Goal: Task Accomplishment & Management: Manage account settings

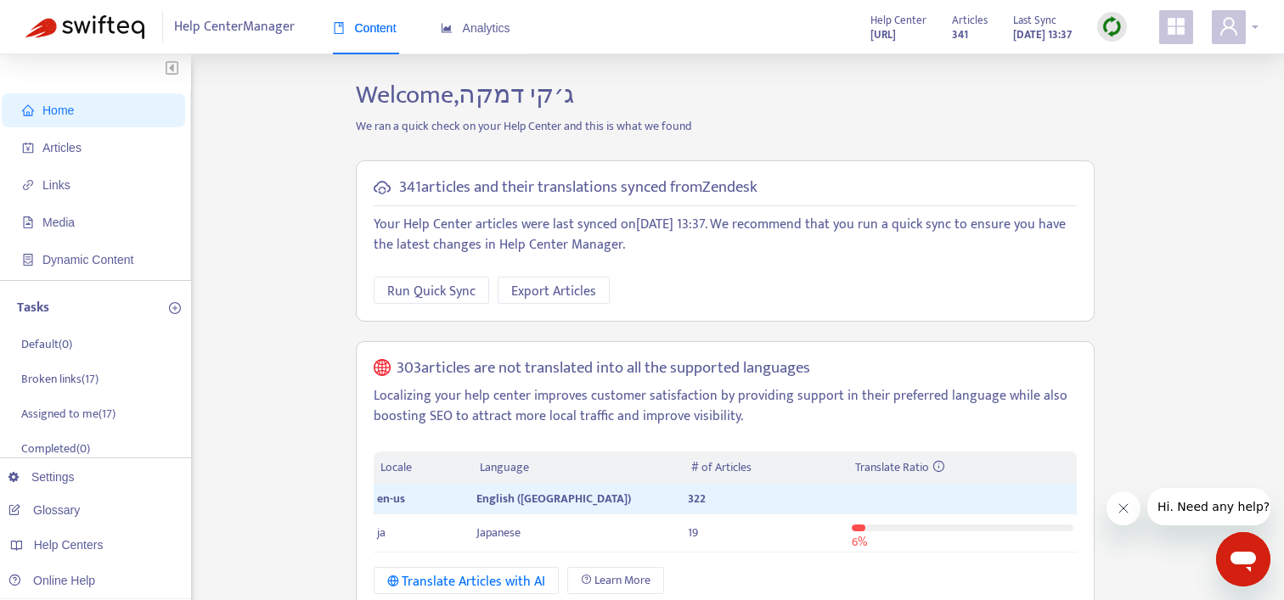
click at [1229, 23] on icon "user" at bounding box center [1229, 26] width 20 height 20
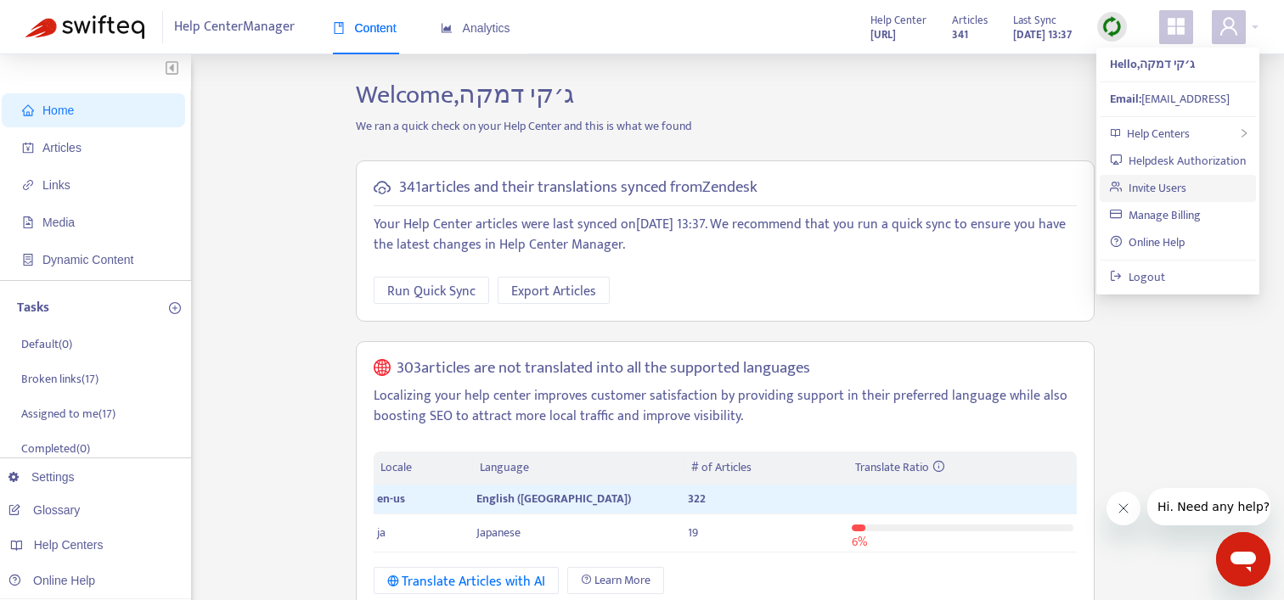
click at [1157, 181] on link "Invite Users" at bounding box center [1148, 188] width 76 height 20
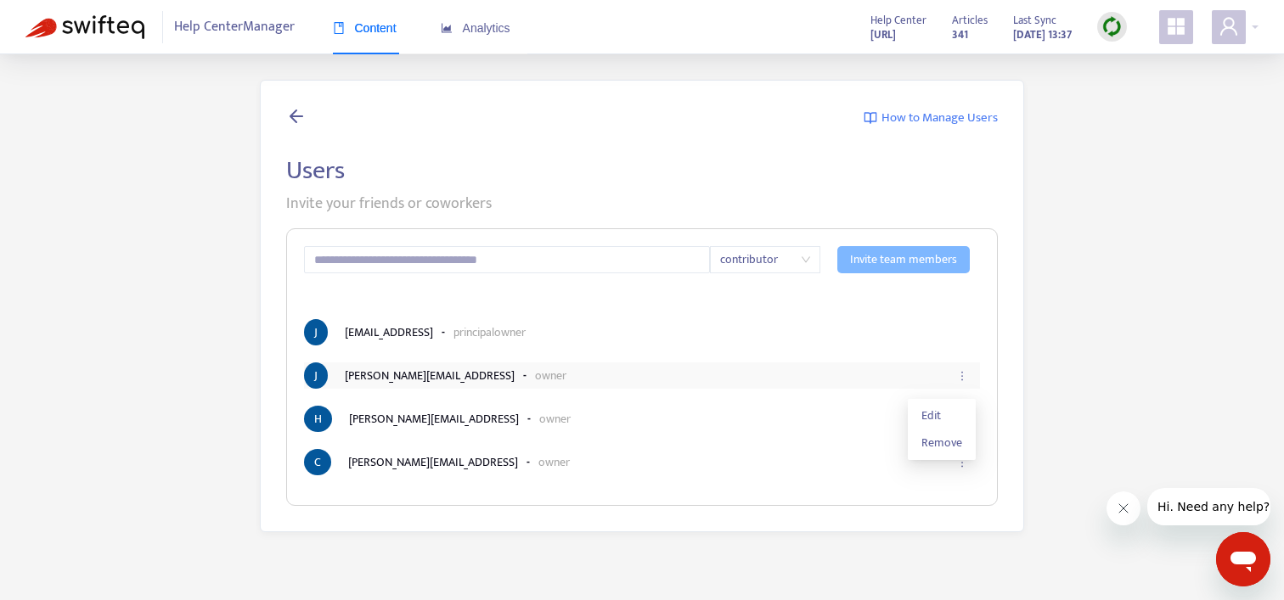
click at [963, 374] on icon "ellipsis" at bounding box center [962, 376] width 12 height 12
click at [940, 445] on span "Remove" at bounding box center [941, 443] width 41 height 19
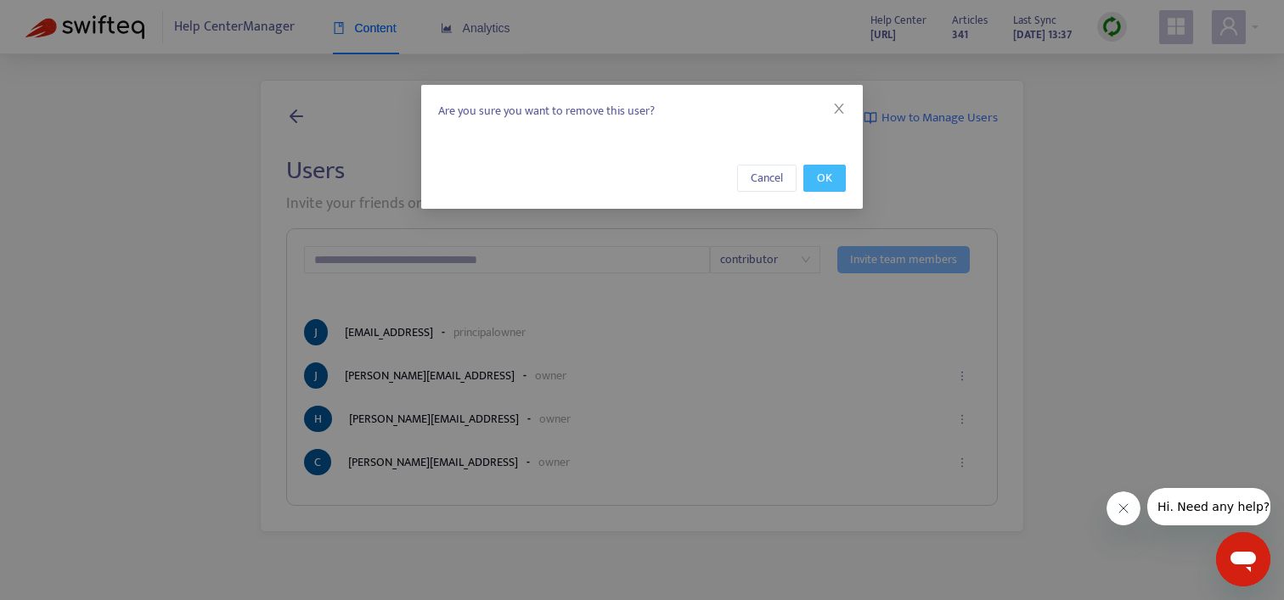
click at [827, 174] on span "OK" at bounding box center [824, 178] width 15 height 19
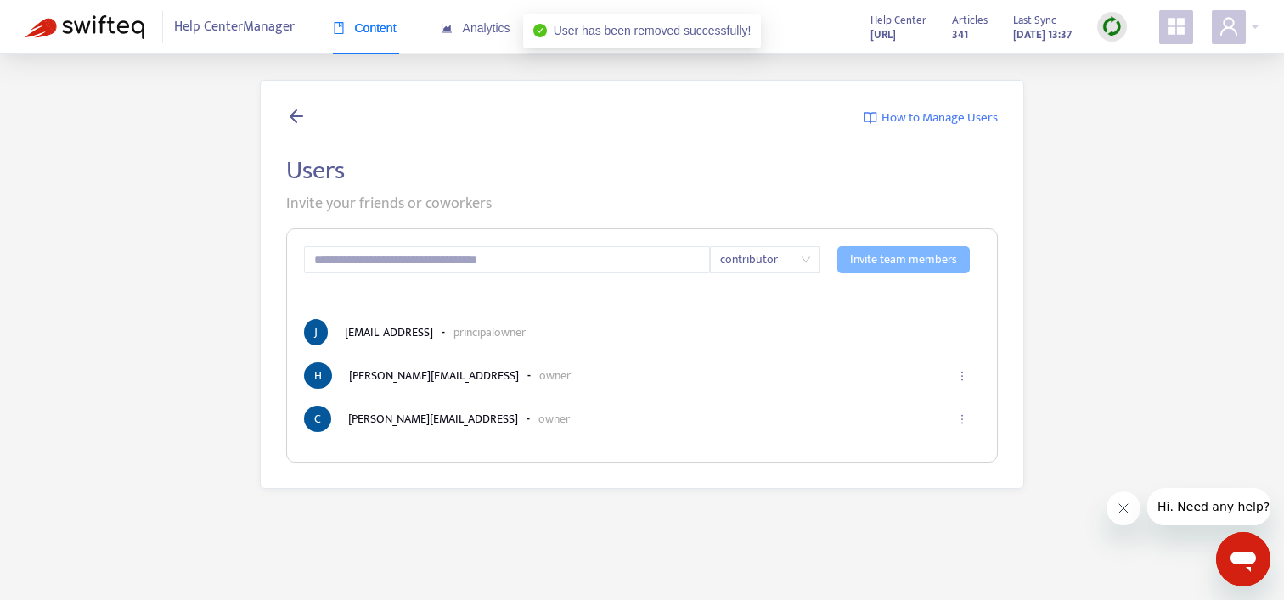
click at [816, 183] on body "Help Center Manager Content Analytics Help Center [URL] Articles 341 Last Sync …" at bounding box center [642, 327] width 1284 height 655
click at [573, 264] on input "text" at bounding box center [507, 259] width 406 height 27
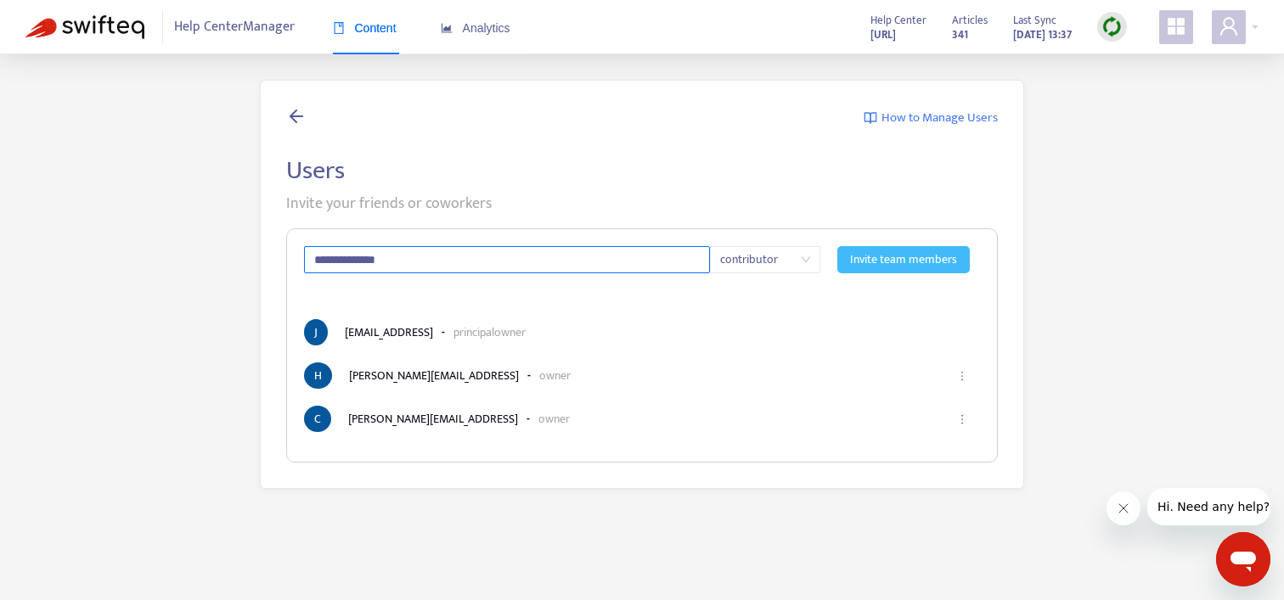
type input "**********"
drag, startPoint x: 893, startPoint y: 262, endPoint x: 792, endPoint y: 253, distance: 101.5
click at [793, 253] on form "**********" at bounding box center [642, 270] width 676 height 48
click at [792, 253] on span "contributor" at bounding box center [765, 259] width 90 height 25
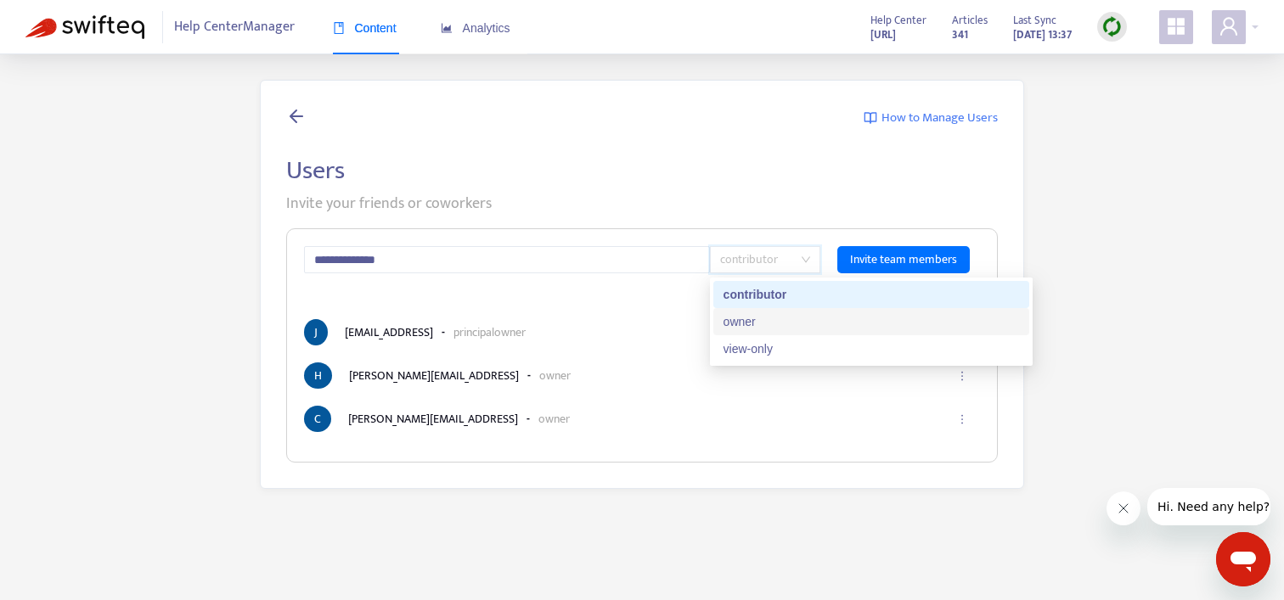
click at [765, 325] on div "owner" at bounding box center [870, 321] width 295 height 19
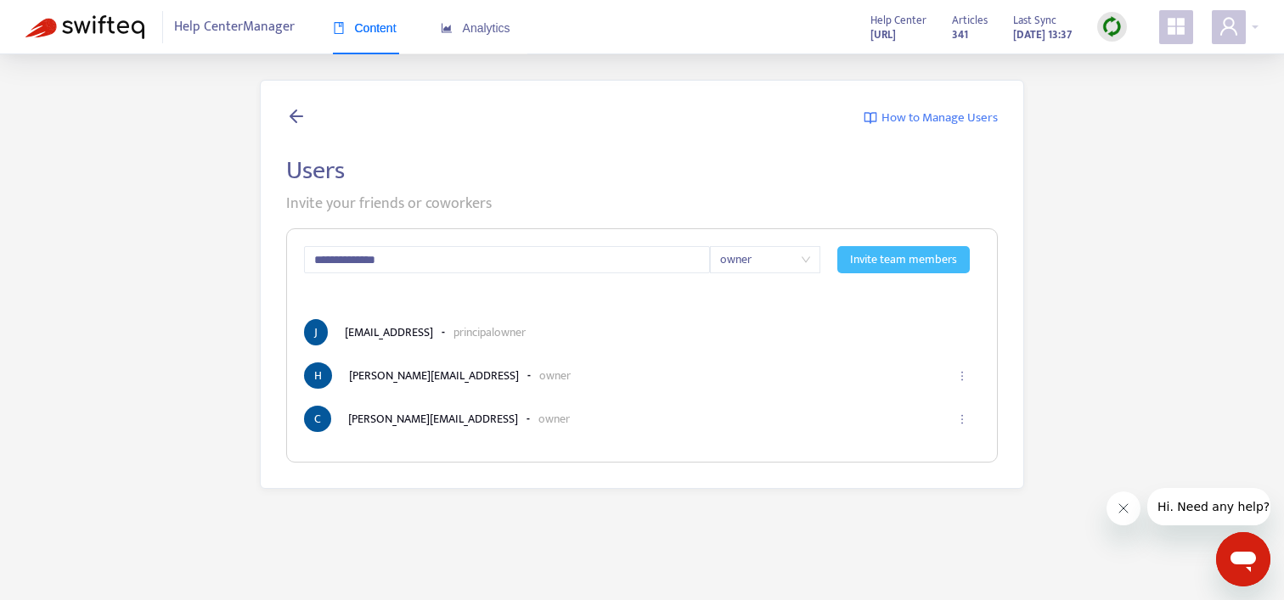
click at [897, 258] on span "Invite team members" at bounding box center [903, 259] width 107 height 19
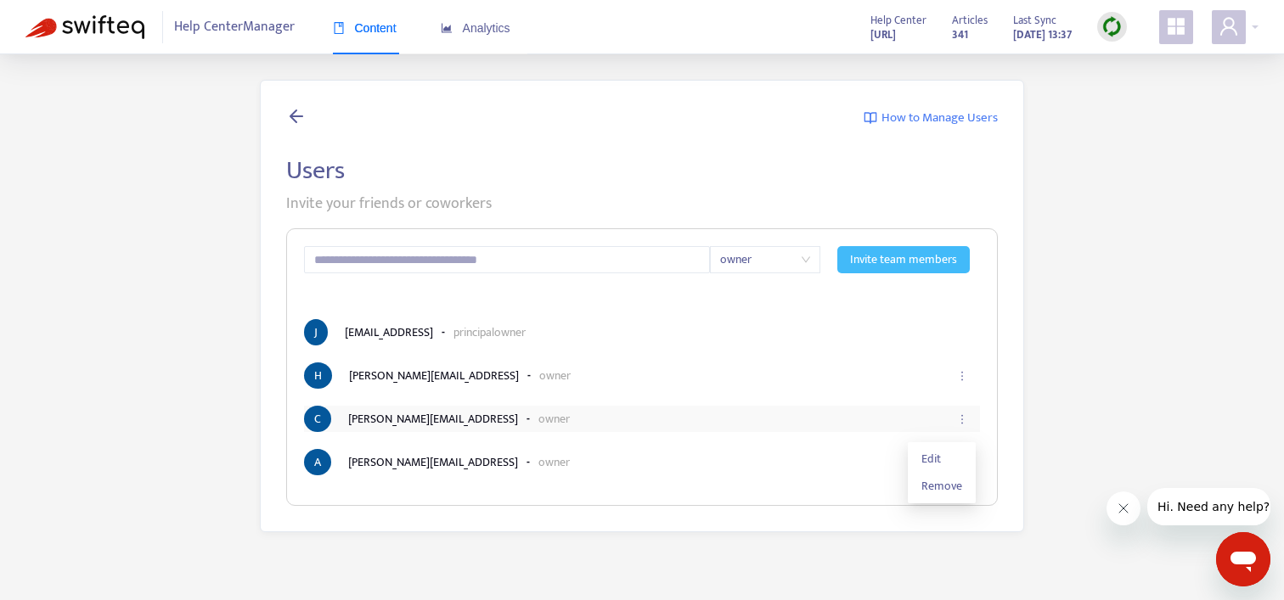
click at [965, 426] on button "button" at bounding box center [961, 419] width 27 height 37
click at [945, 457] on span "Edit" at bounding box center [941, 459] width 41 height 19
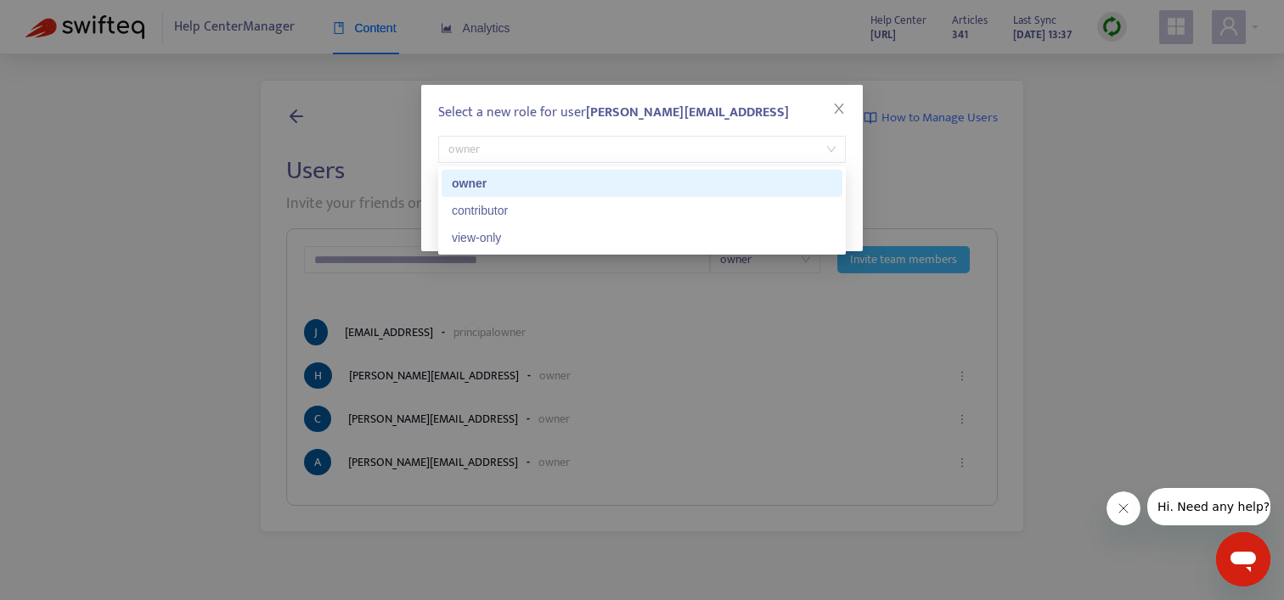
click at [723, 155] on span "owner" at bounding box center [641, 149] width 387 height 25
click at [740, 118] on div "Select a new role for user [PERSON_NAME][EMAIL_ADDRESS] owner" at bounding box center [642, 132] width 442 height 95
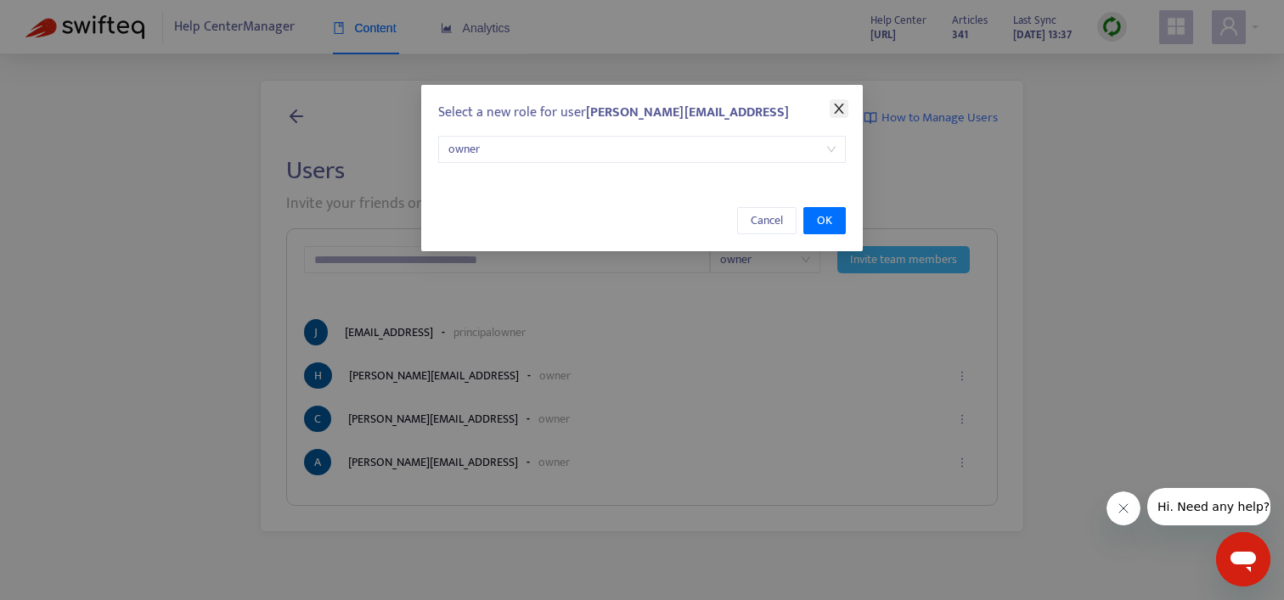
click at [841, 101] on button "Close" at bounding box center [839, 108] width 19 height 19
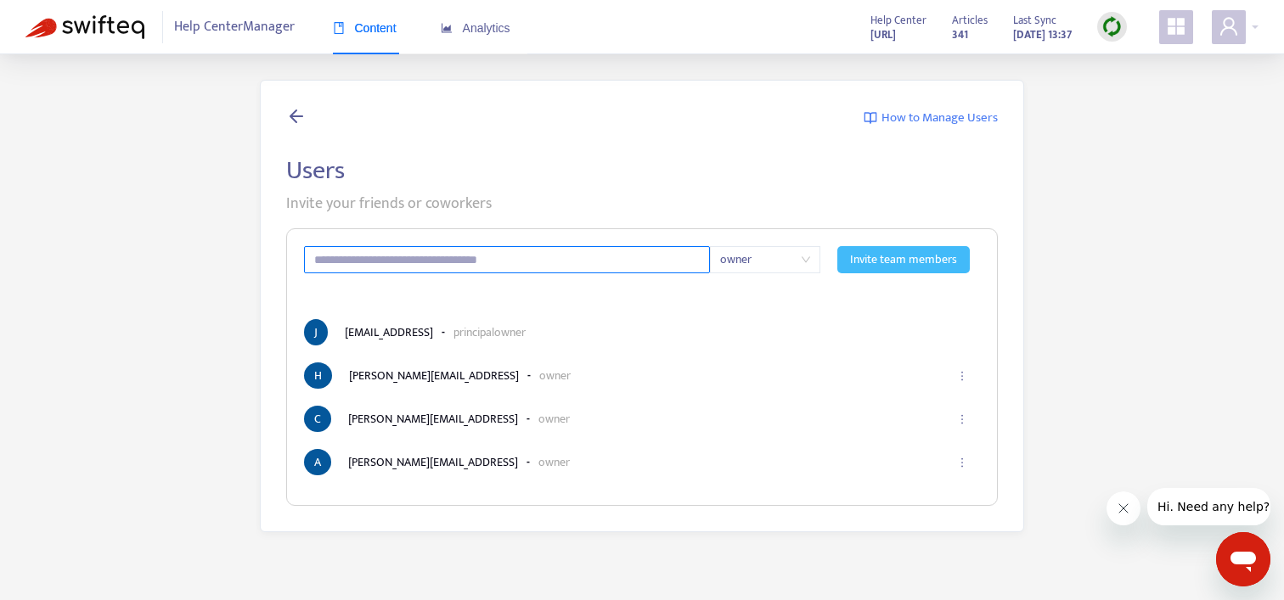
click at [549, 256] on input "text" at bounding box center [507, 259] width 406 height 27
type input "**********"
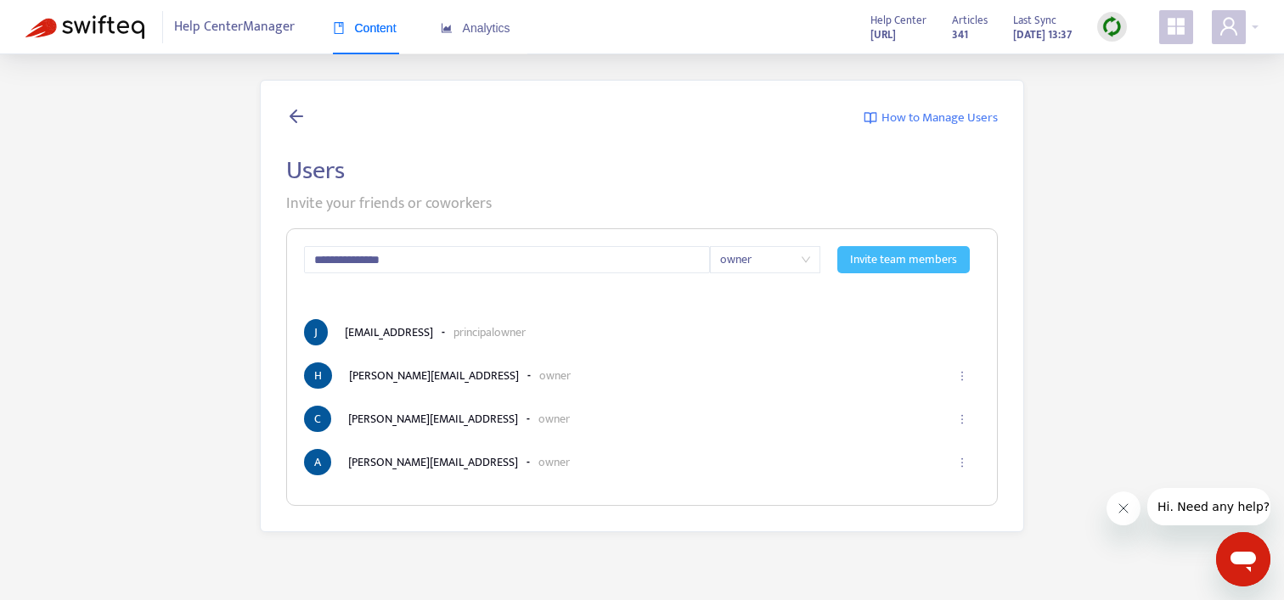
click at [903, 260] on span "Invite team members" at bounding box center [903, 259] width 107 height 19
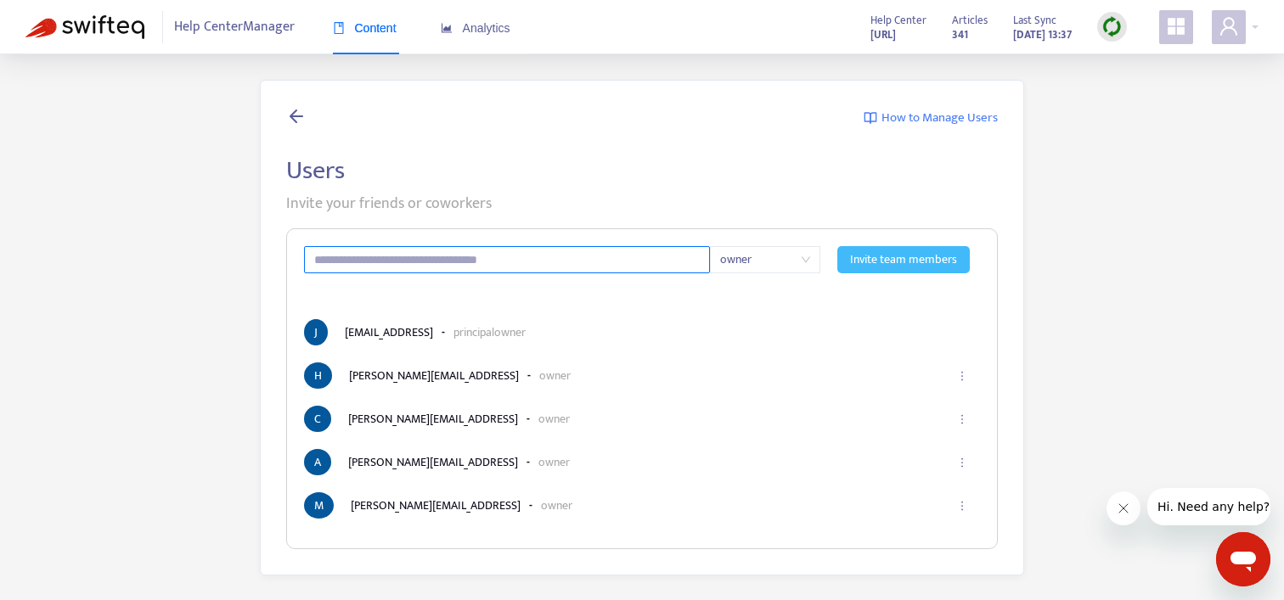
click at [652, 260] on input "text" at bounding box center [507, 259] width 406 height 27
type input "**********"
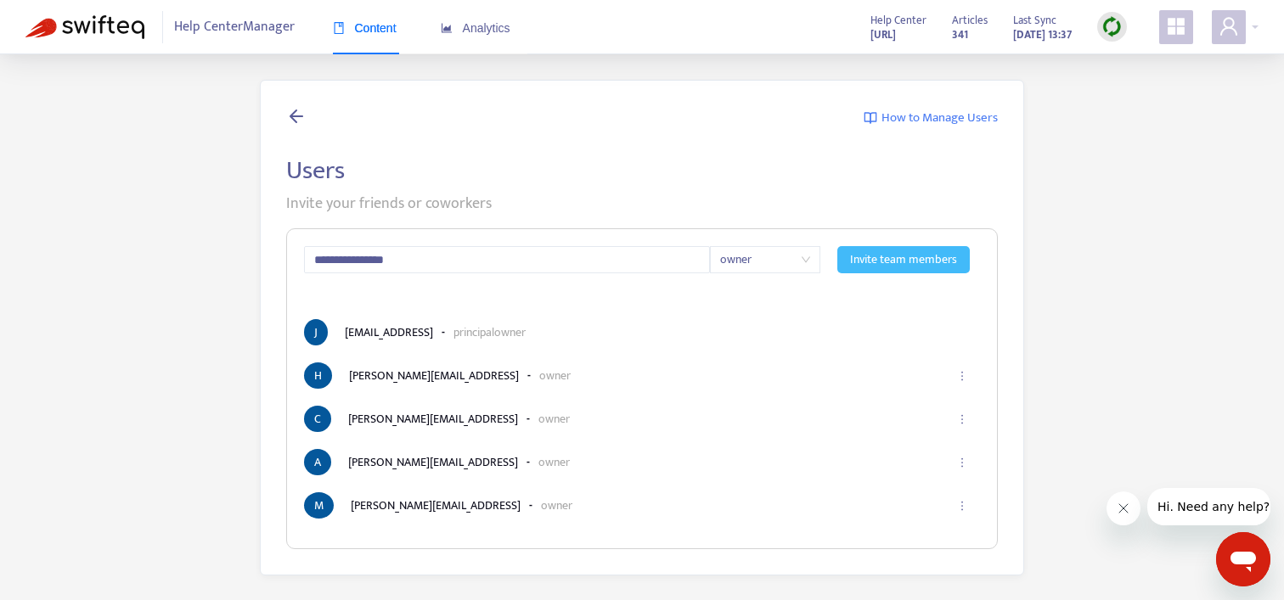
click at [919, 258] on span "Invite team members" at bounding box center [903, 259] width 107 height 19
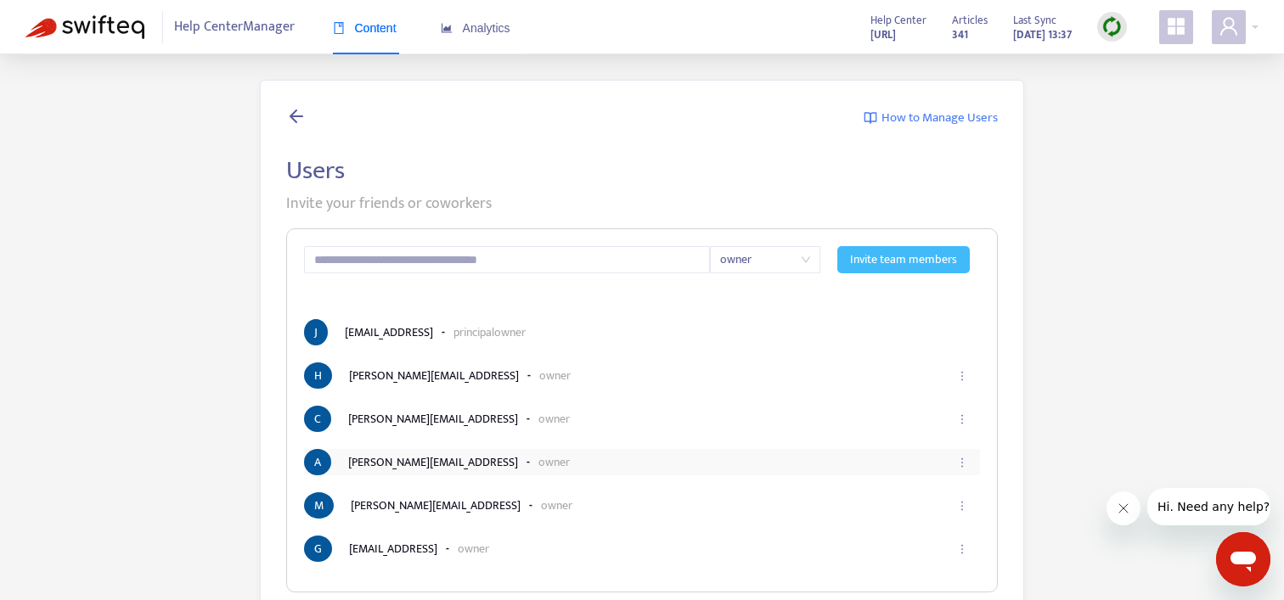
click at [538, 463] on p "owner" at bounding box center [553, 462] width 31 height 18
click at [574, 267] on input "text" at bounding box center [507, 259] width 406 height 27
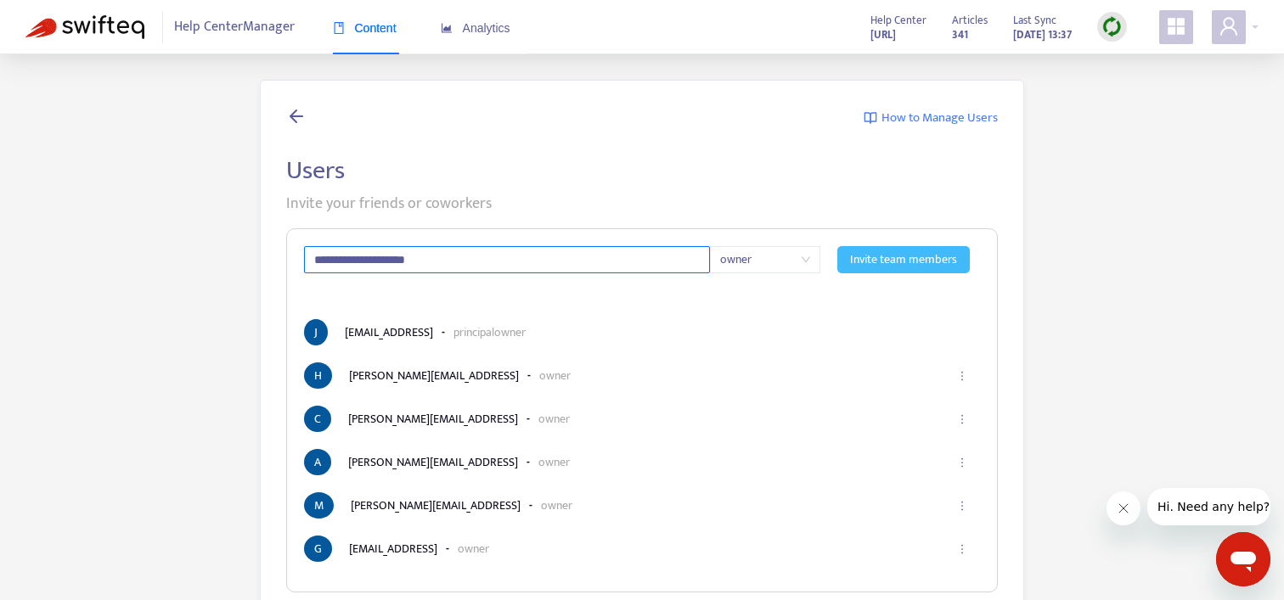
type input "**********"
click at [909, 251] on span "Invite team members" at bounding box center [903, 259] width 107 height 19
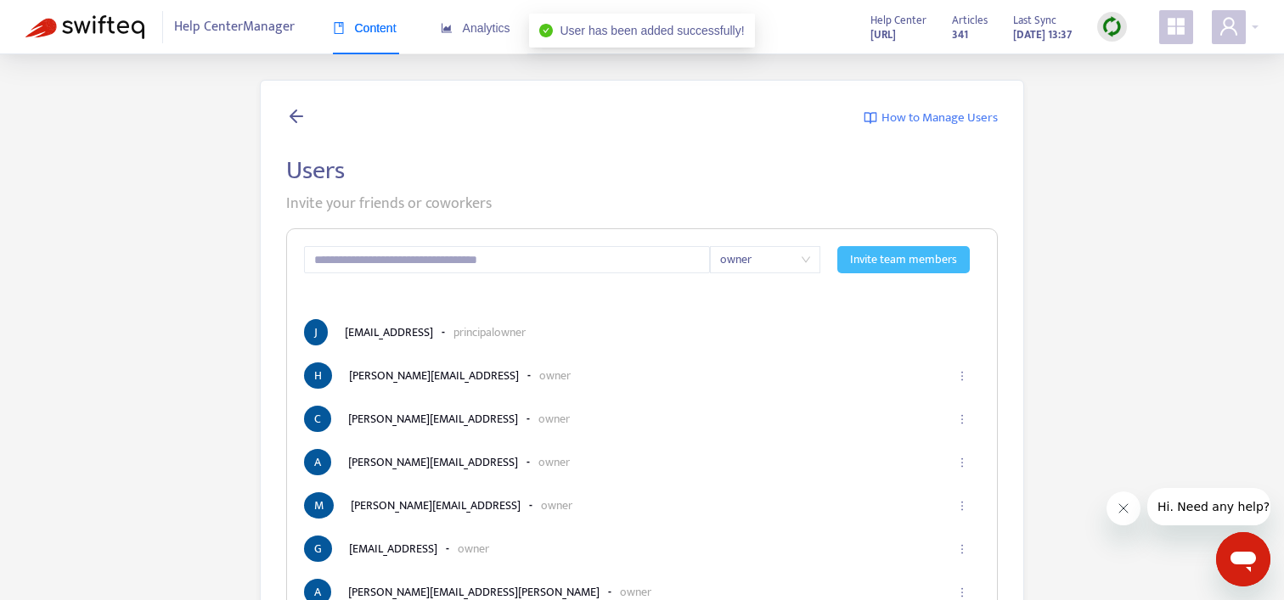
scroll to position [62, 0]
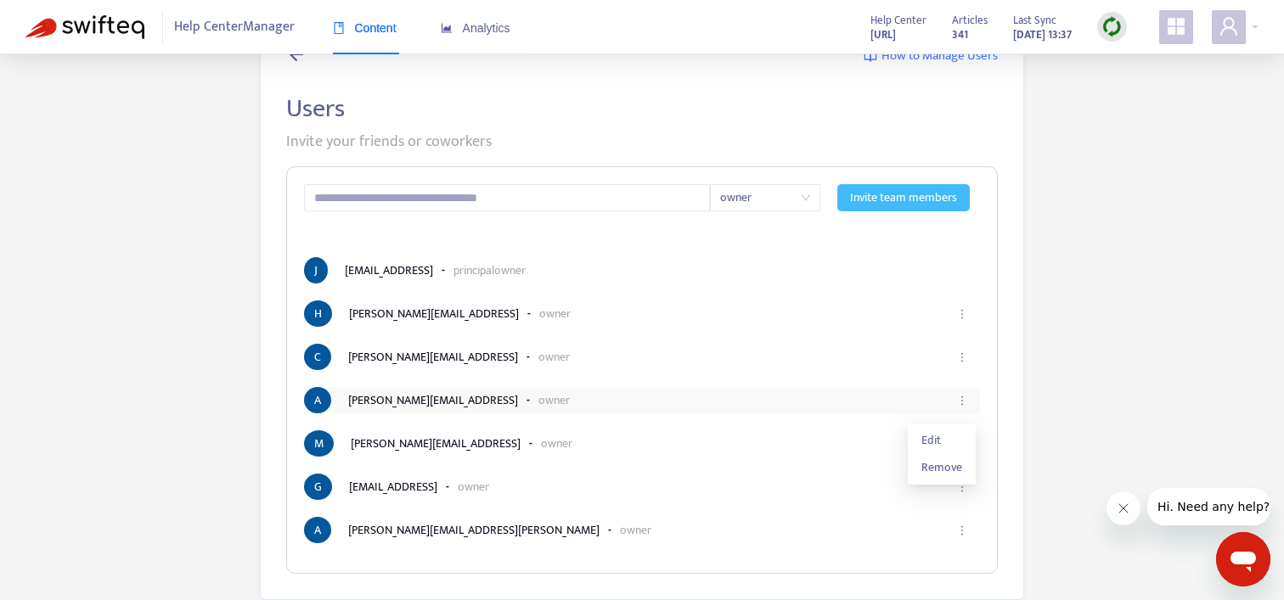
click at [964, 396] on icon "ellipsis" at bounding box center [962, 401] width 12 height 12
click at [932, 470] on span "Remove" at bounding box center [941, 468] width 41 height 19
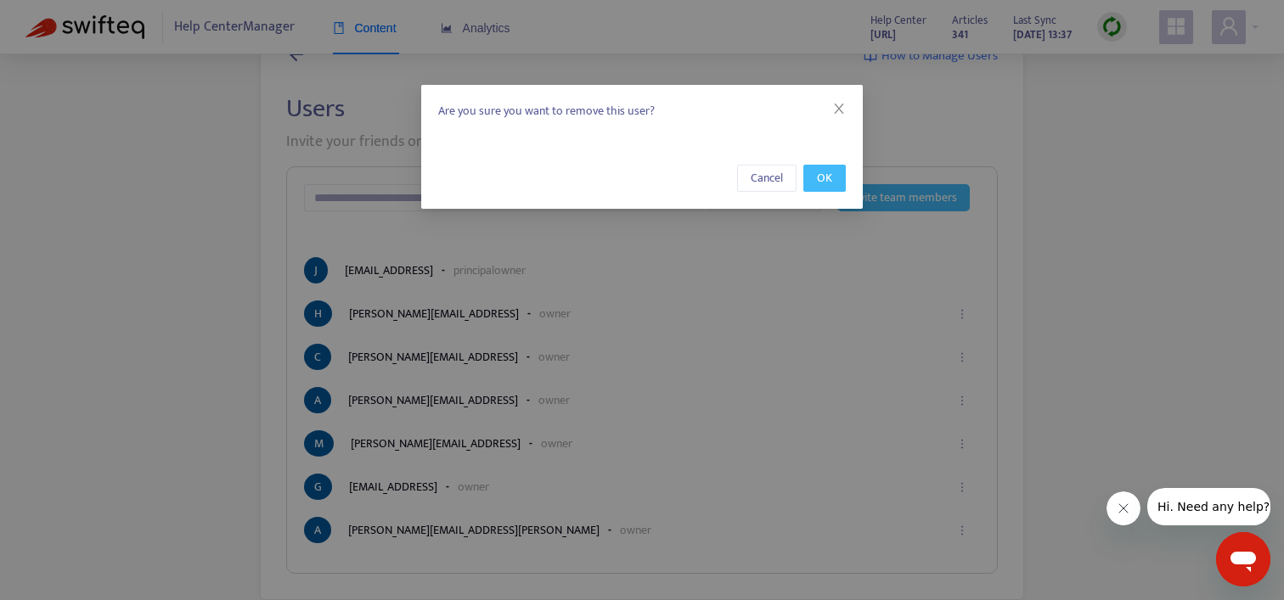
click at [828, 178] on span "OK" at bounding box center [824, 178] width 15 height 19
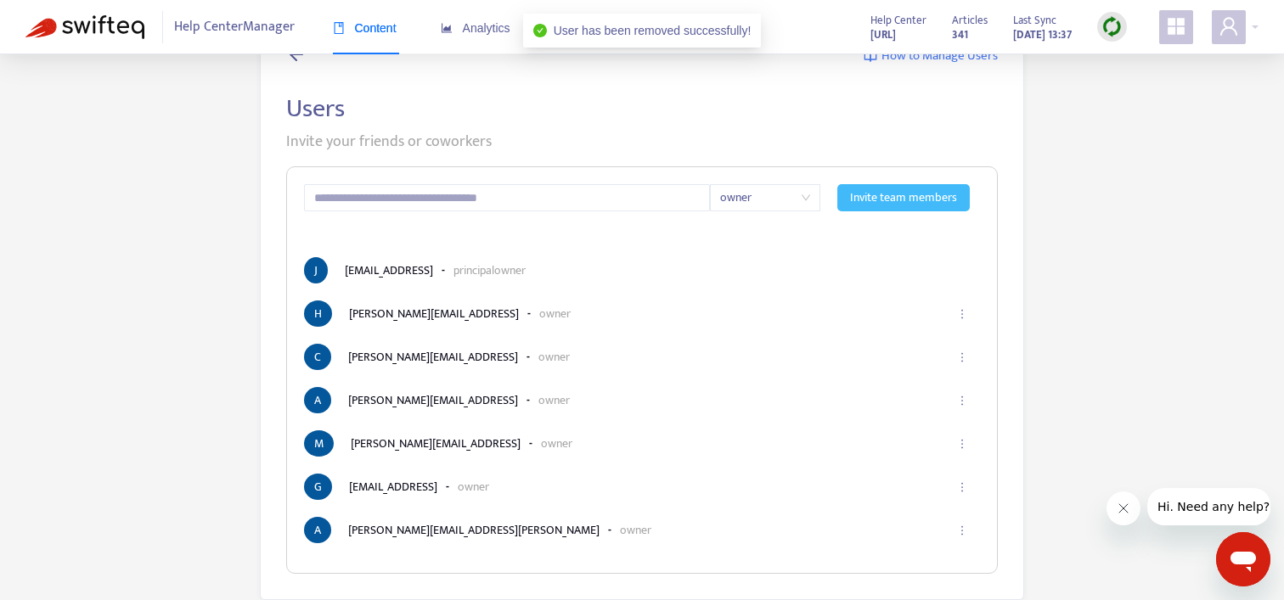
scroll to position [54, 0]
